Goal: Navigation & Orientation: Understand site structure

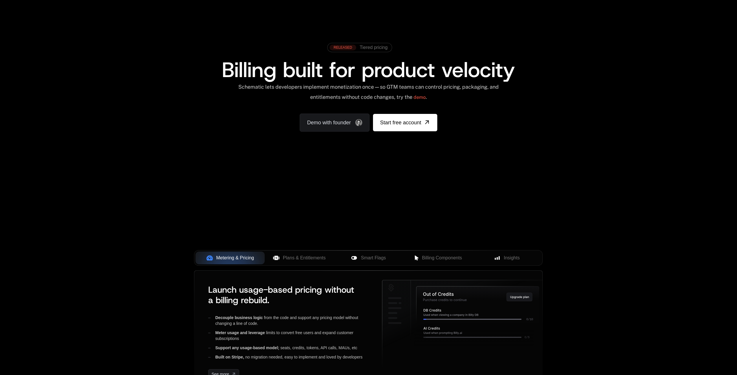
scroll to position [87, 0]
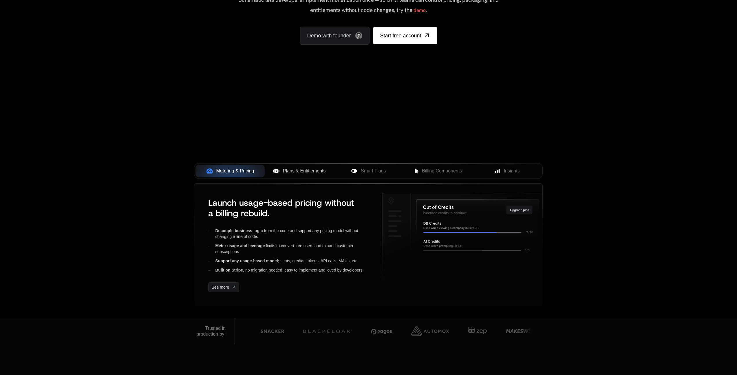
click at [291, 174] on button "Plans & Entitlements" at bounding box center [299, 170] width 69 height 13
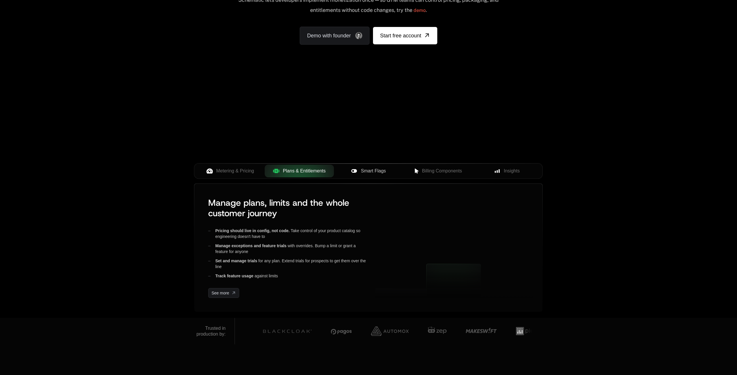
click at [370, 170] on span "Smart Flags" at bounding box center [373, 170] width 25 height 7
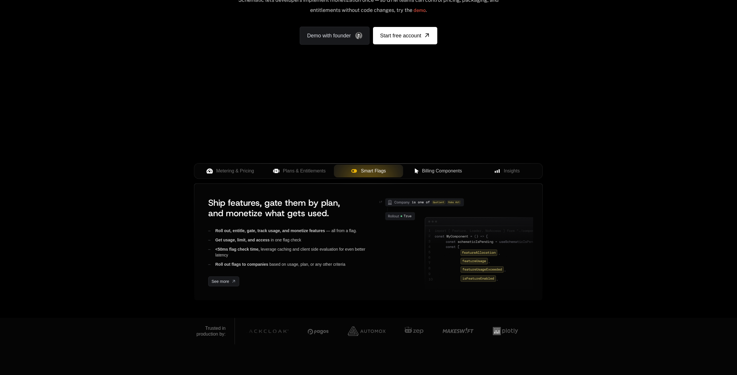
click at [424, 175] on button "Billing Components" at bounding box center [437, 170] width 69 height 13
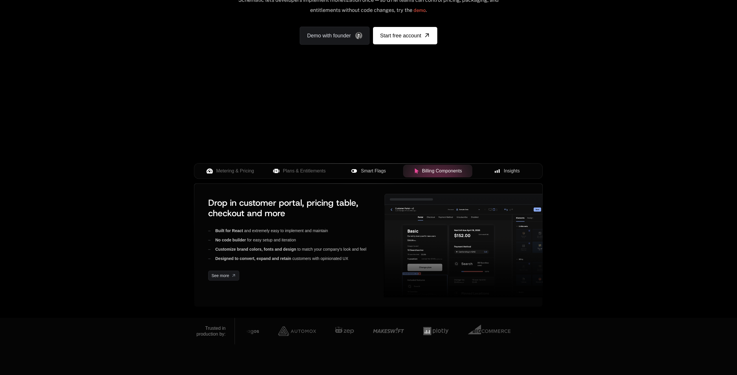
click at [510, 174] on span "Insights" at bounding box center [512, 170] width 16 height 7
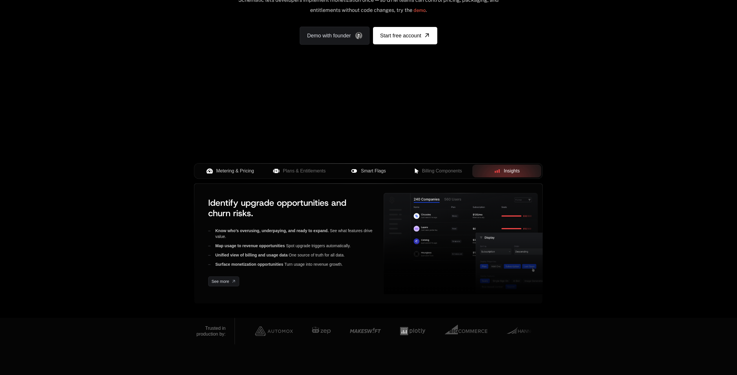
click at [235, 173] on span "Metering & Pricing" at bounding box center [235, 170] width 38 height 7
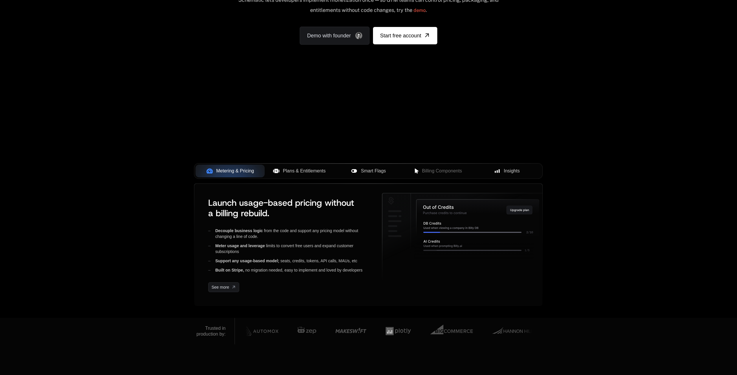
click at [293, 174] on span "Plans & Entitlements" at bounding box center [304, 170] width 43 height 7
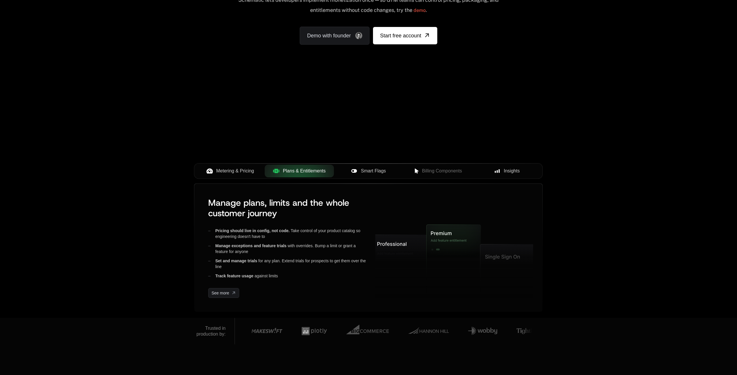
click at [383, 171] on span "Smart Flags" at bounding box center [373, 170] width 25 height 7
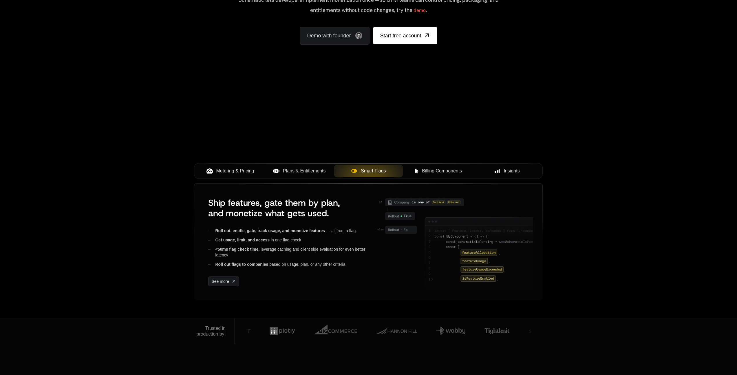
click at [439, 173] on span "Billing Components" at bounding box center [442, 170] width 40 height 7
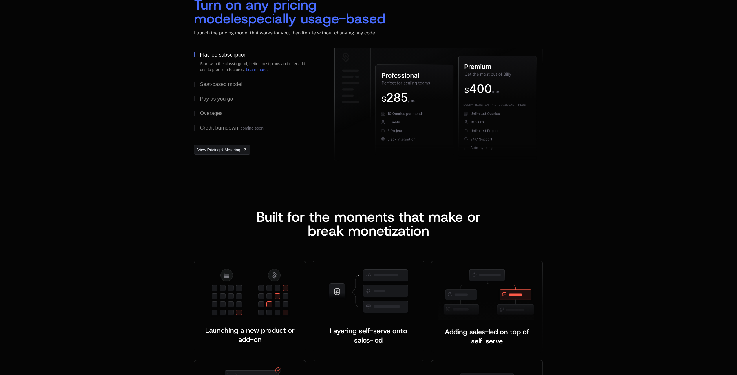
scroll to position [974, 0]
